Goal: Task Accomplishment & Management: Use online tool/utility

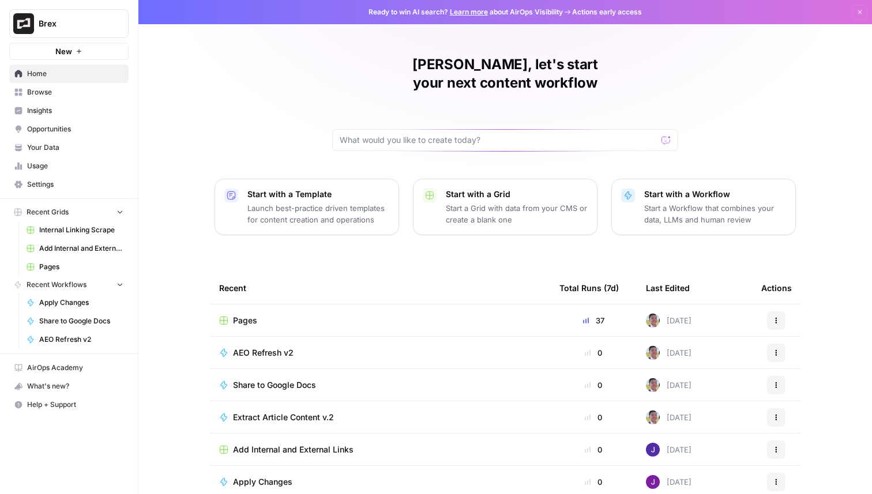
click at [72, 31] on button "Brex" at bounding box center [68, 23] width 119 height 29
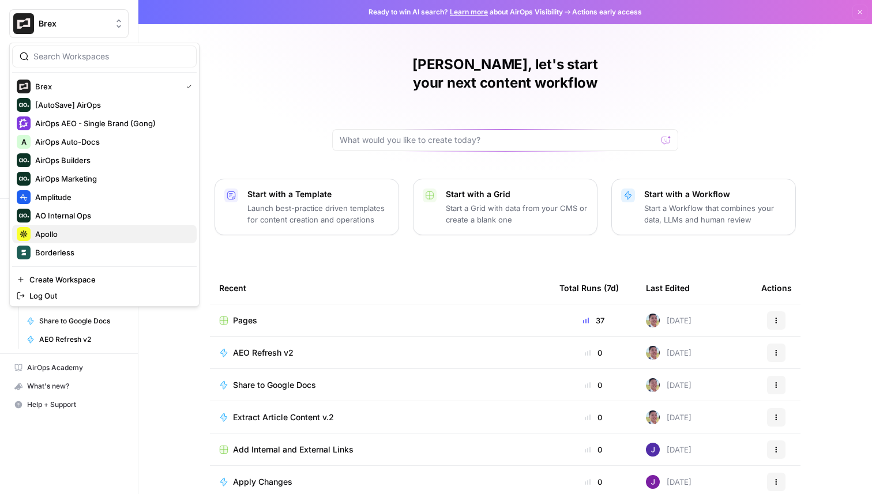
click at [89, 231] on span "Apollo" at bounding box center [111, 234] width 152 height 12
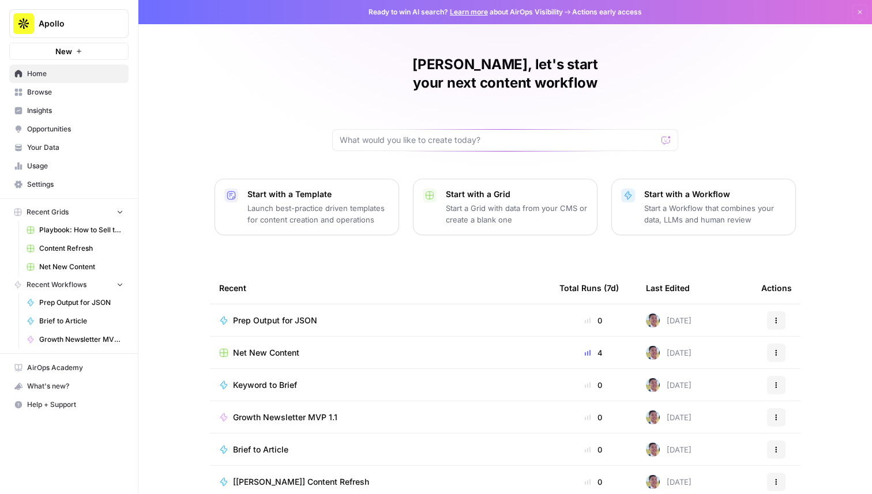
click at [82, 269] on span "Net New Content" at bounding box center [81, 267] width 84 height 10
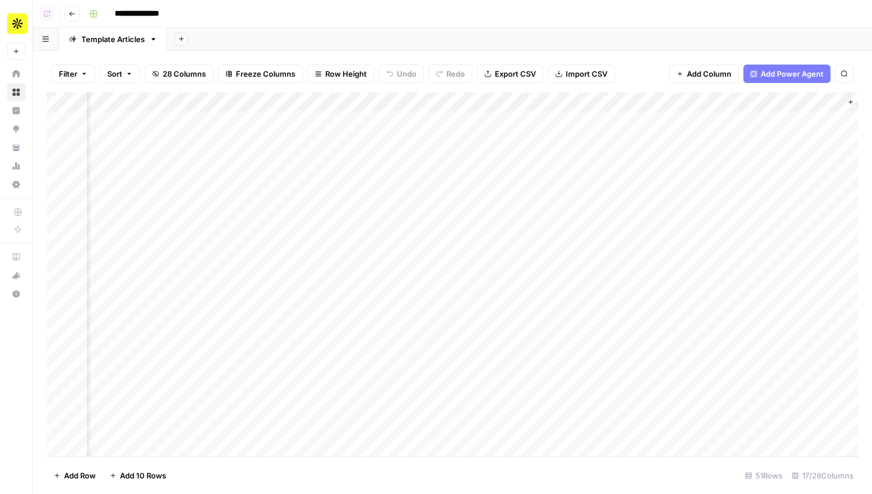
scroll to position [0, 1019]
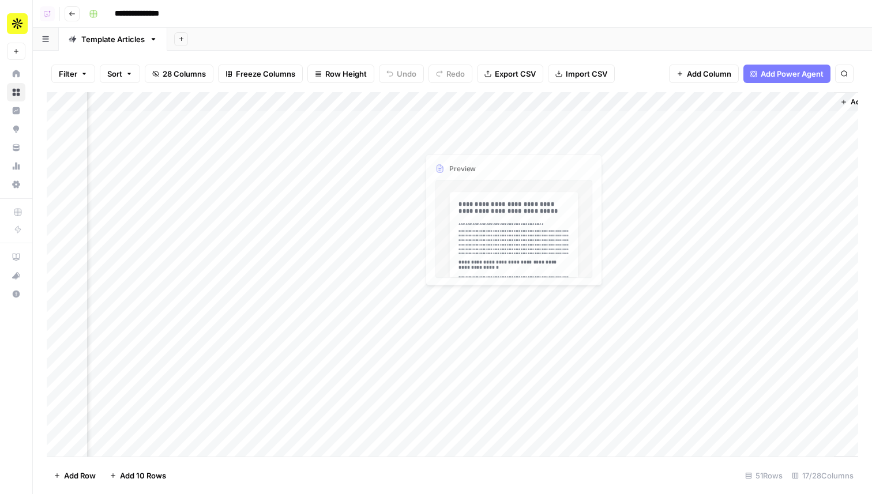
click at [478, 121] on div "Add Column" at bounding box center [453, 274] width 812 height 365
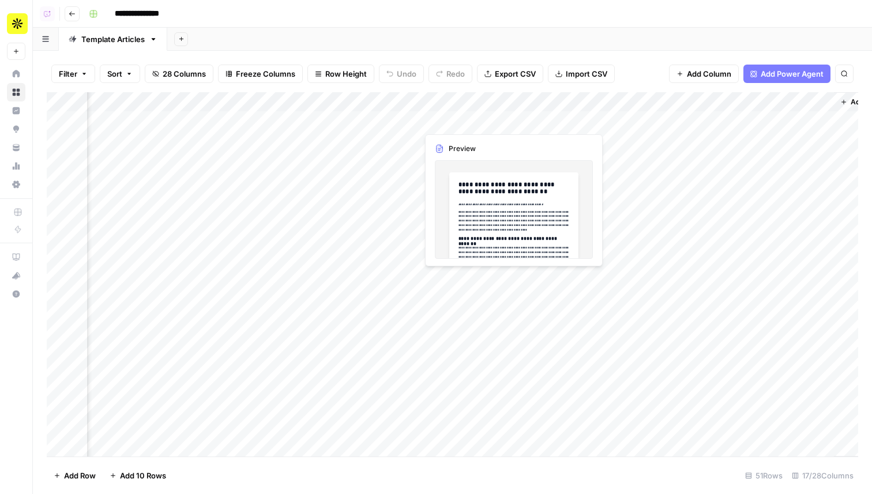
click at [478, 121] on div "Add Column" at bounding box center [453, 274] width 812 height 365
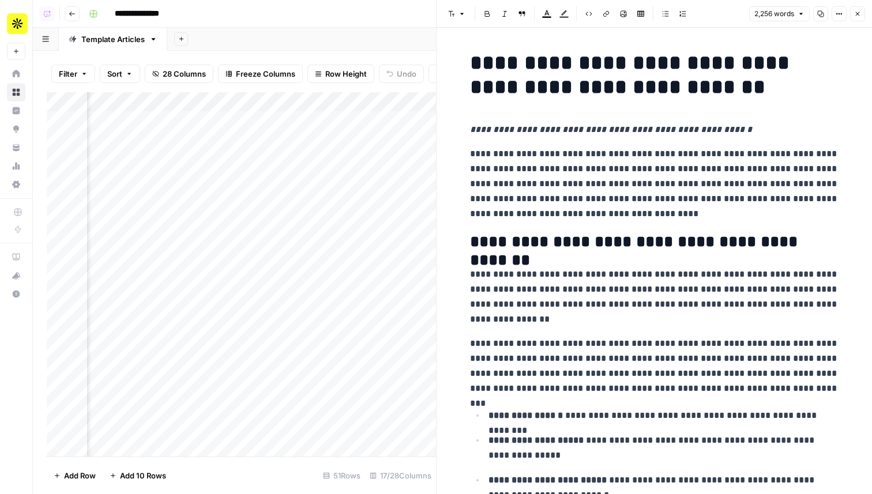
click at [427, 140] on div "Add Column" at bounding box center [241, 274] width 389 height 365
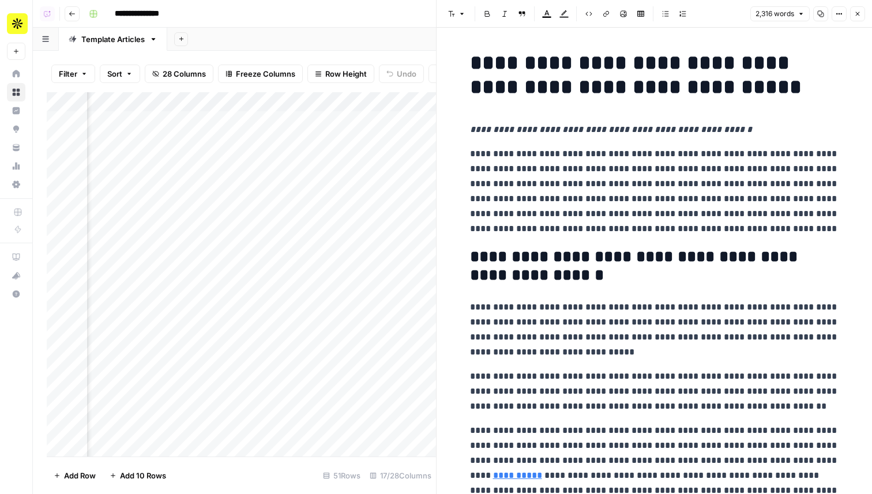
click at [422, 157] on div "Add Column" at bounding box center [241, 274] width 389 height 365
